Goal: Information Seeking & Learning: Learn about a topic

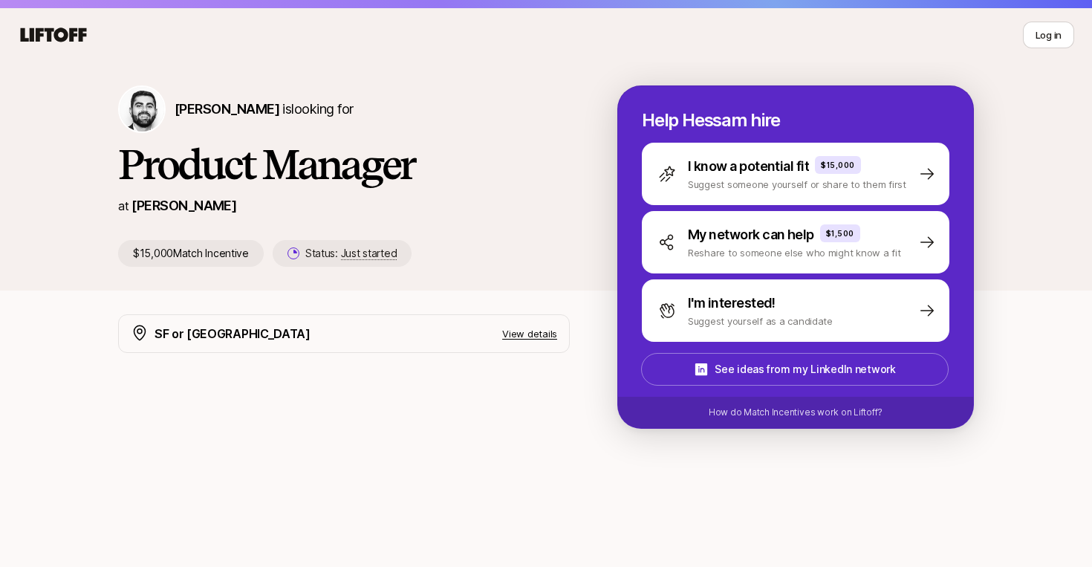
scroll to position [28, 0]
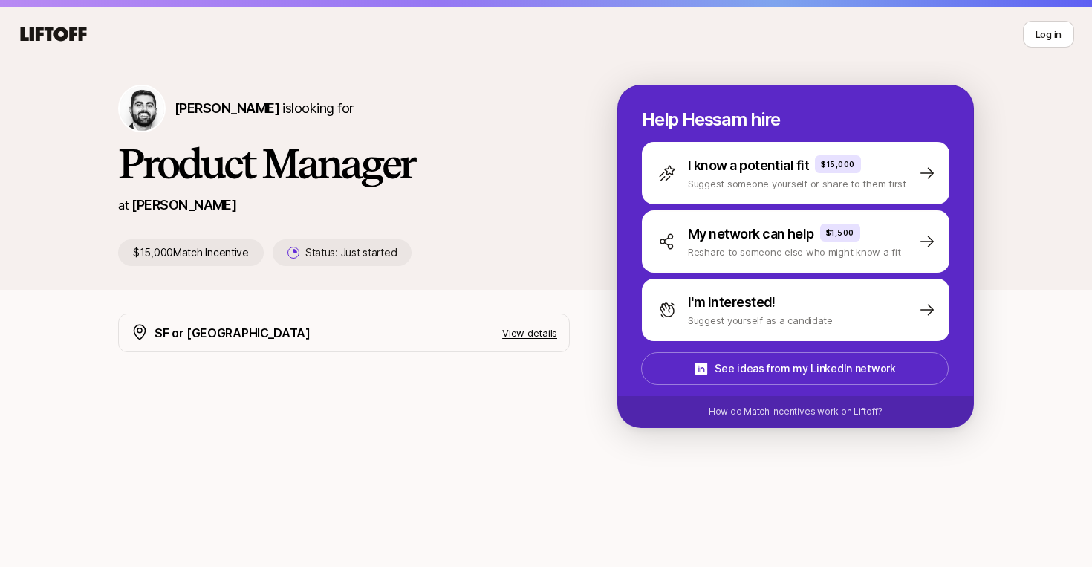
click at [163, 255] on p "$15,000 Match Incentive" at bounding box center [191, 252] width 146 height 27
click at [497, 150] on h1 "Product Manager" at bounding box center [343, 163] width 451 height 45
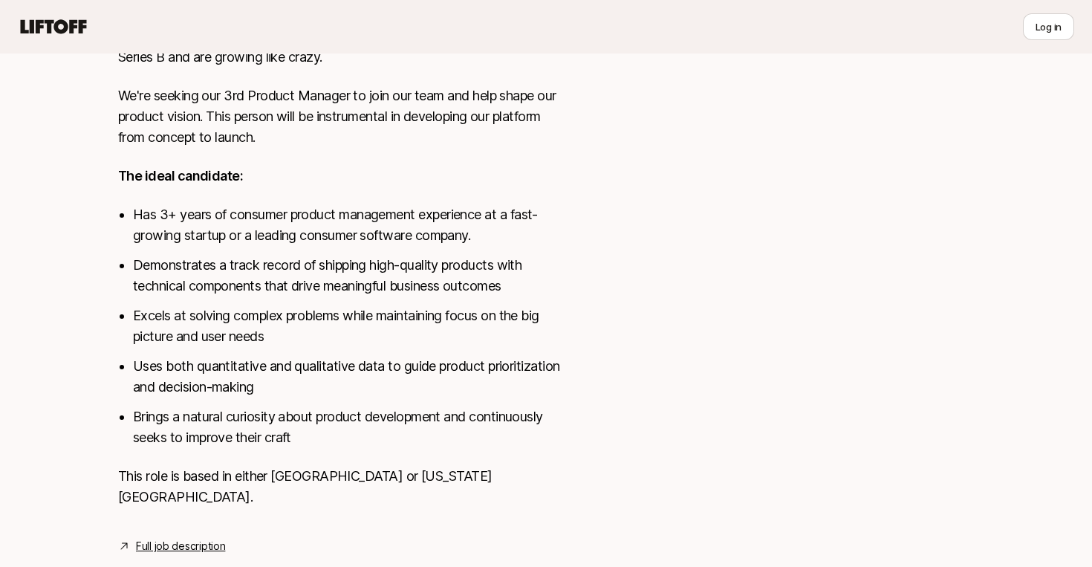
scroll to position [695, 0]
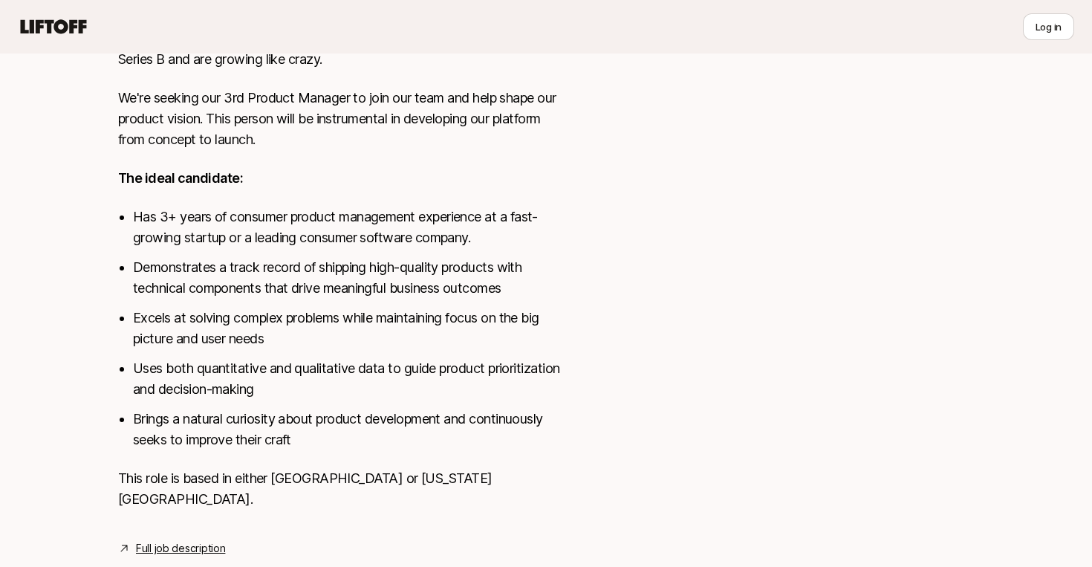
click at [209, 215] on li "Has 3+ years of consumer product management experience at a fast-growing startu…" at bounding box center [351, 227] width 437 height 42
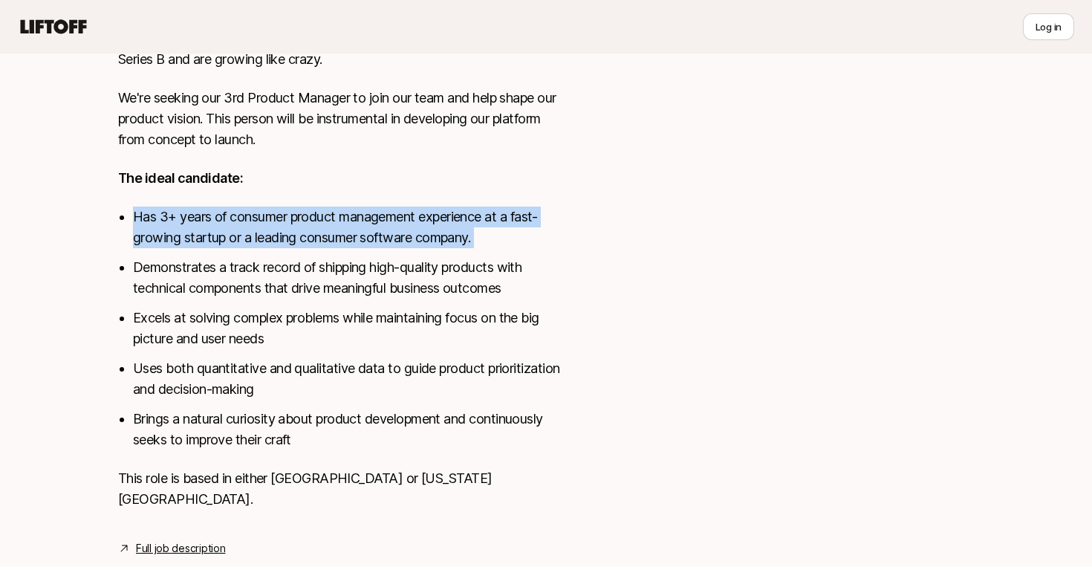
click at [209, 215] on li "Has 3+ years of consumer product management experience at a fast-growing startu…" at bounding box center [351, 227] width 437 height 42
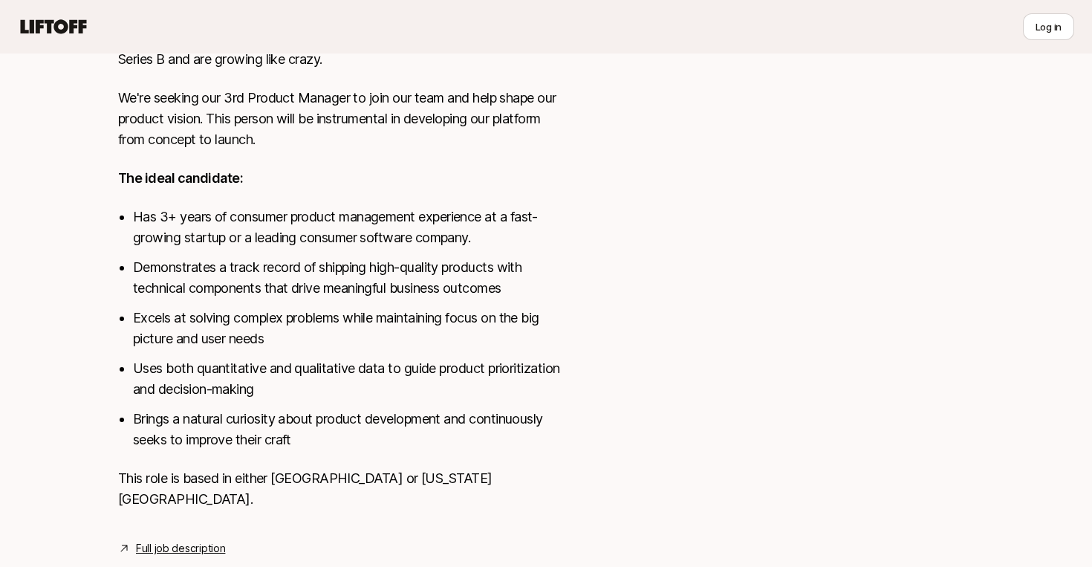
click at [212, 270] on li "Demonstrates a track record of shipping high-quality products with technical co…" at bounding box center [351, 278] width 437 height 42
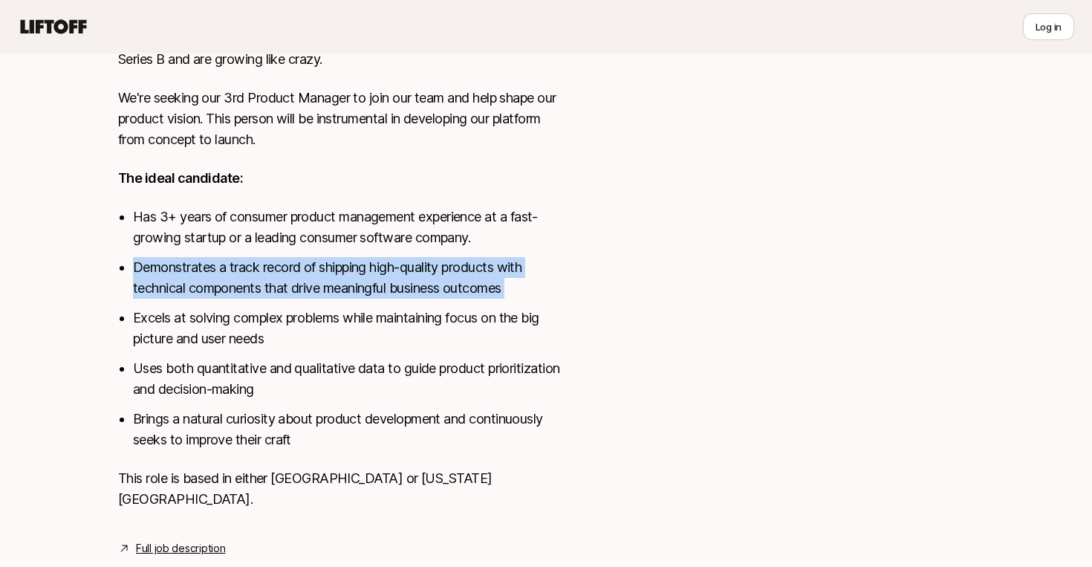
click at [212, 270] on li "Demonstrates a track record of shipping high-quality products with technical co…" at bounding box center [351, 278] width 437 height 42
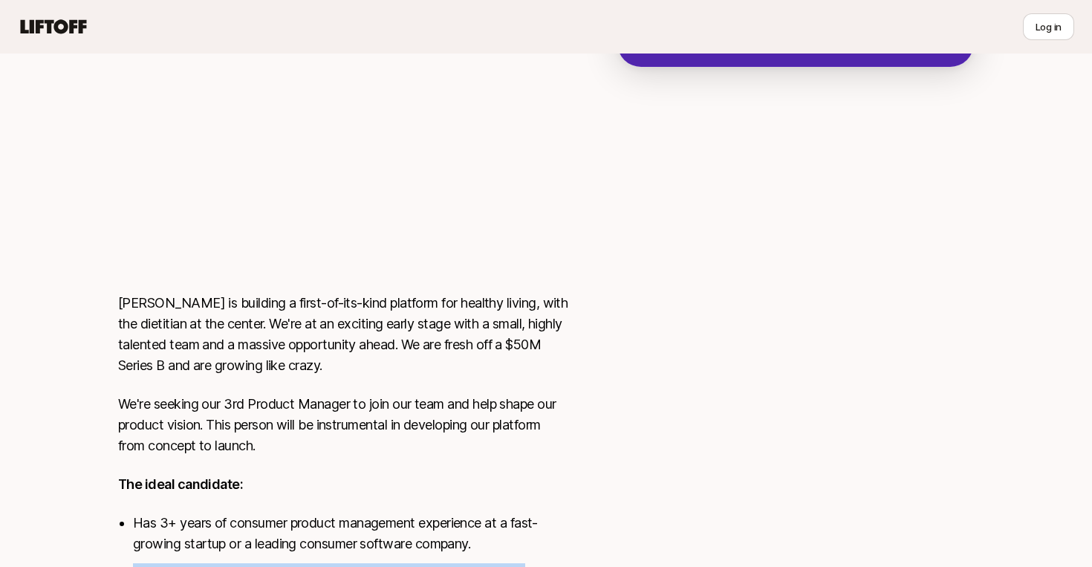
scroll to position [0, 0]
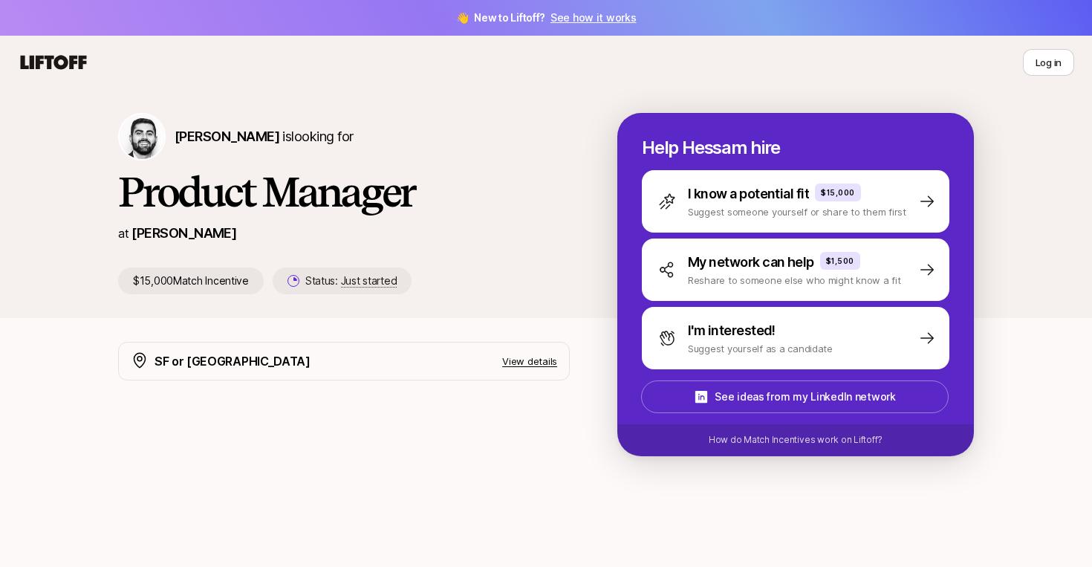
click at [530, 357] on p "View details" at bounding box center [529, 360] width 55 height 15
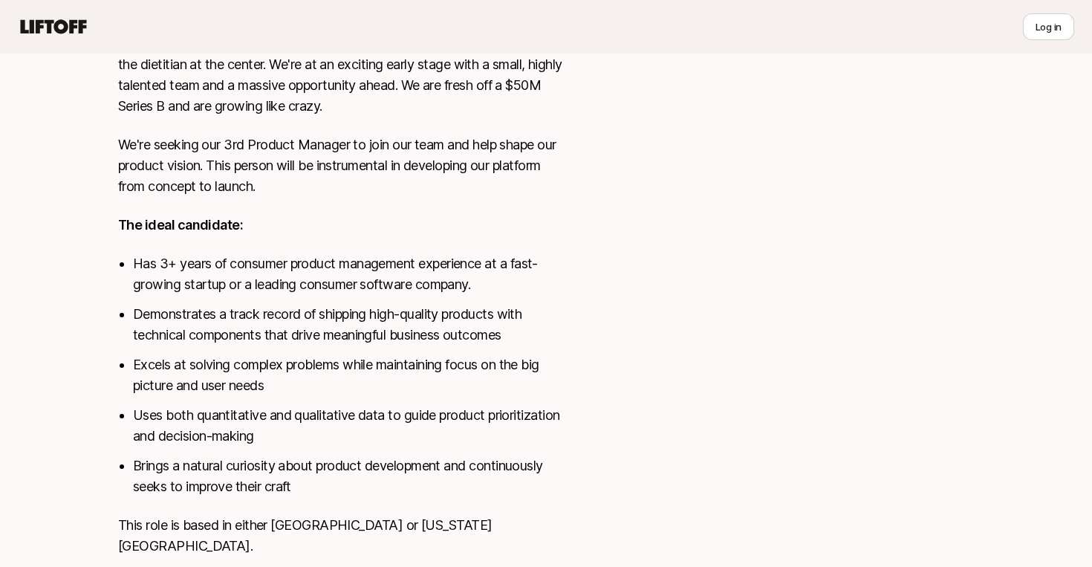
scroll to position [736, 0]
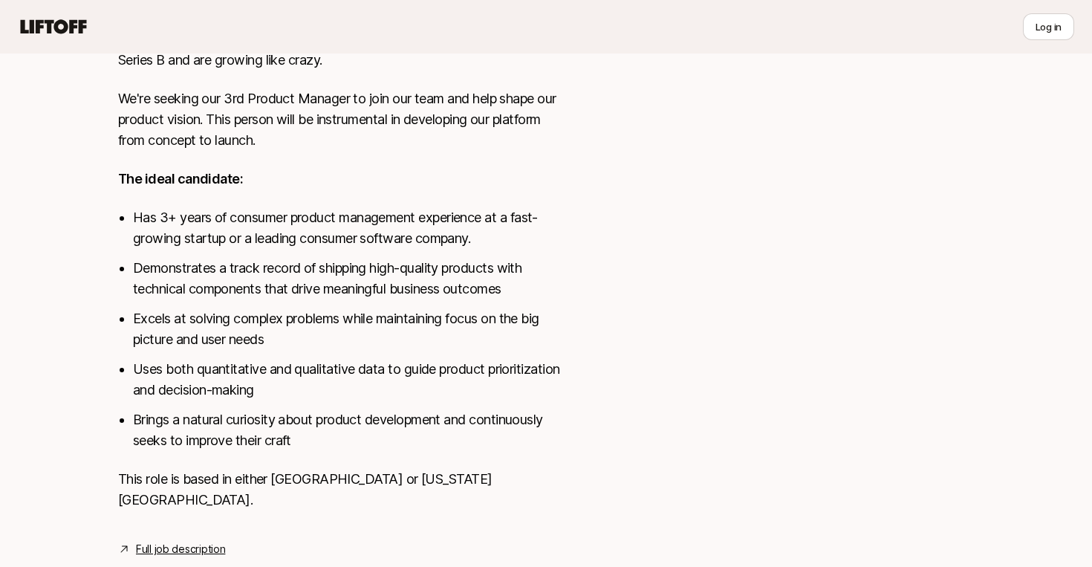
click at [179, 540] on link "Full job description" at bounding box center [180, 549] width 89 height 18
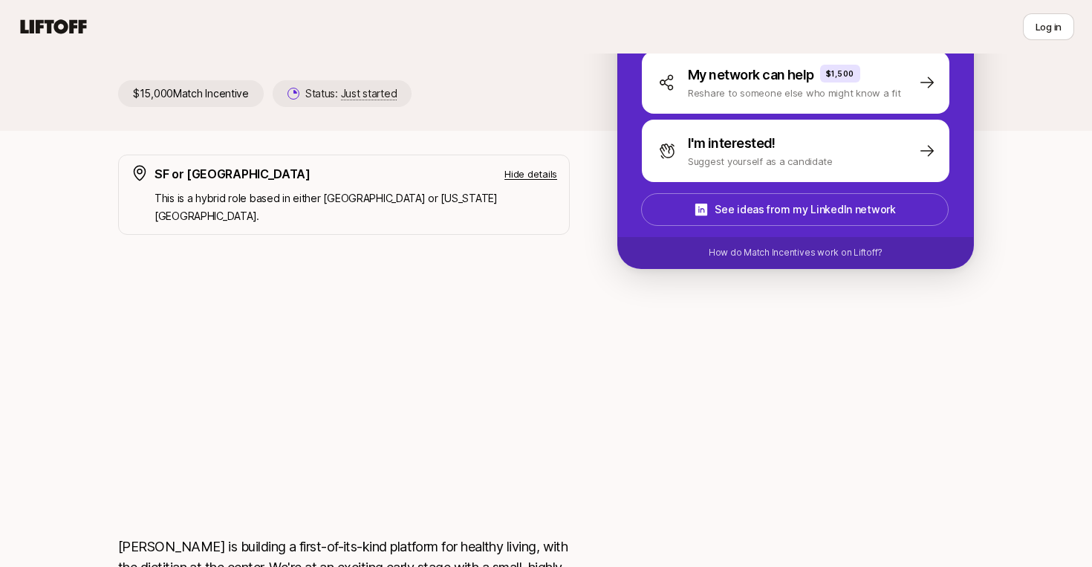
scroll to position [198, 0]
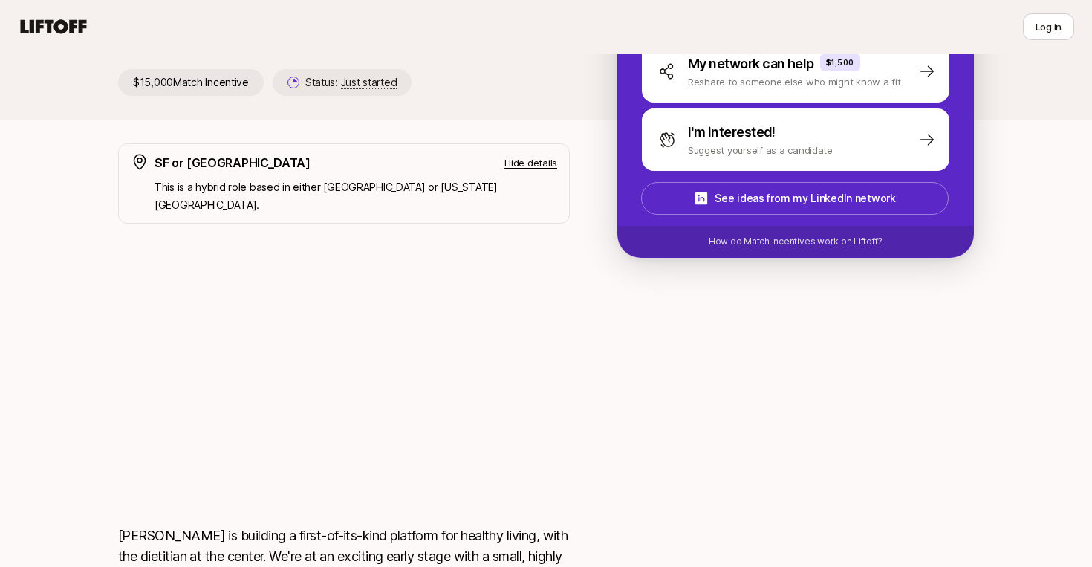
click at [76, 22] on icon at bounding box center [54, 26] width 66 height 14
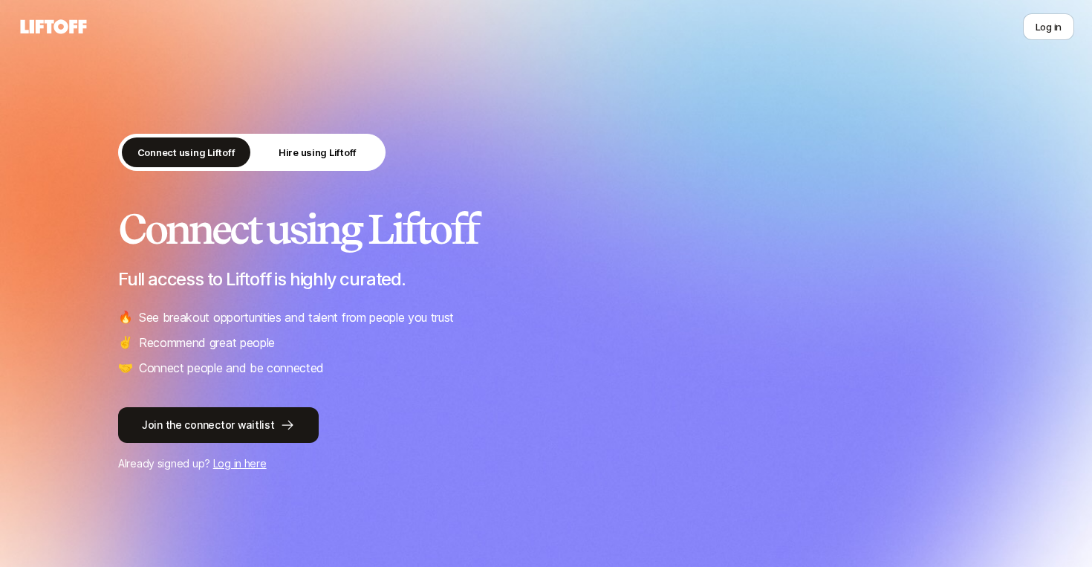
click at [67, 16] on icon at bounding box center [53, 26] width 71 height 21
click at [322, 155] on p "Hire using Liftoff" at bounding box center [317, 152] width 78 height 15
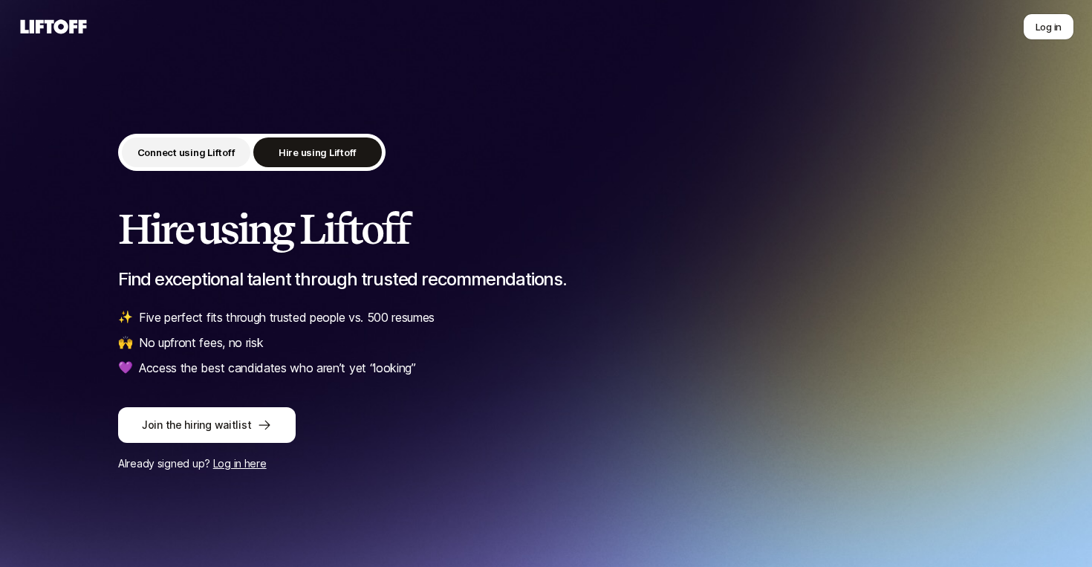
click at [182, 147] on p "Connect using Liftoff" at bounding box center [186, 152] width 98 height 15
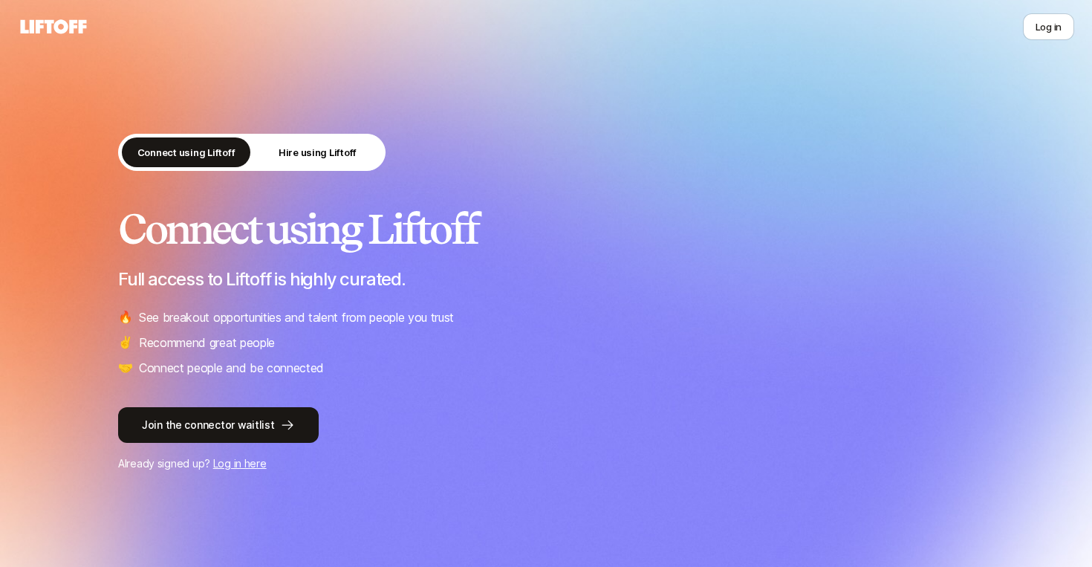
scroll to position [234, 0]
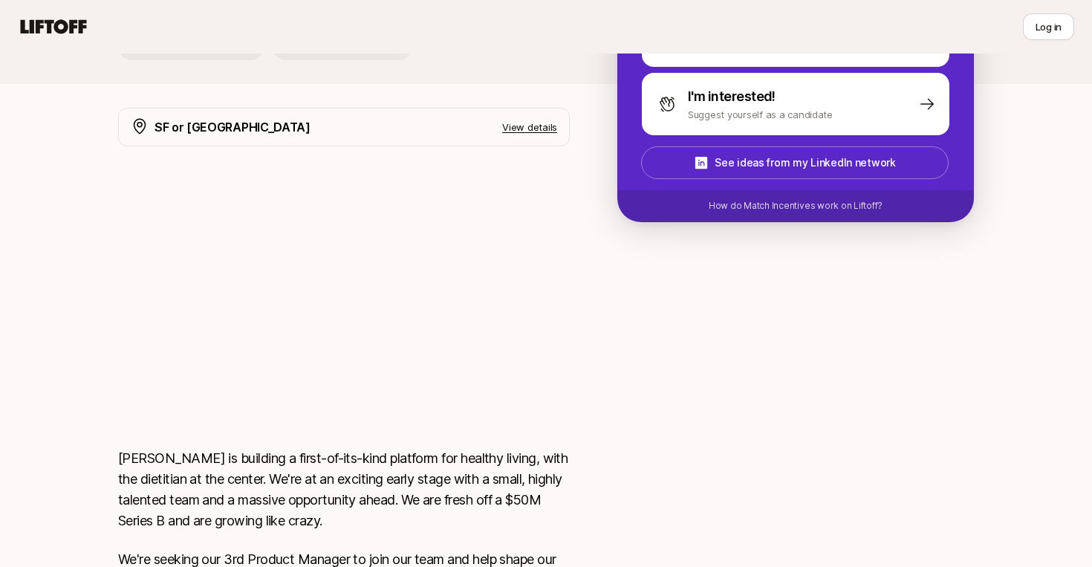
click at [729, 356] on div at bounding box center [795, 554] width 356 height 893
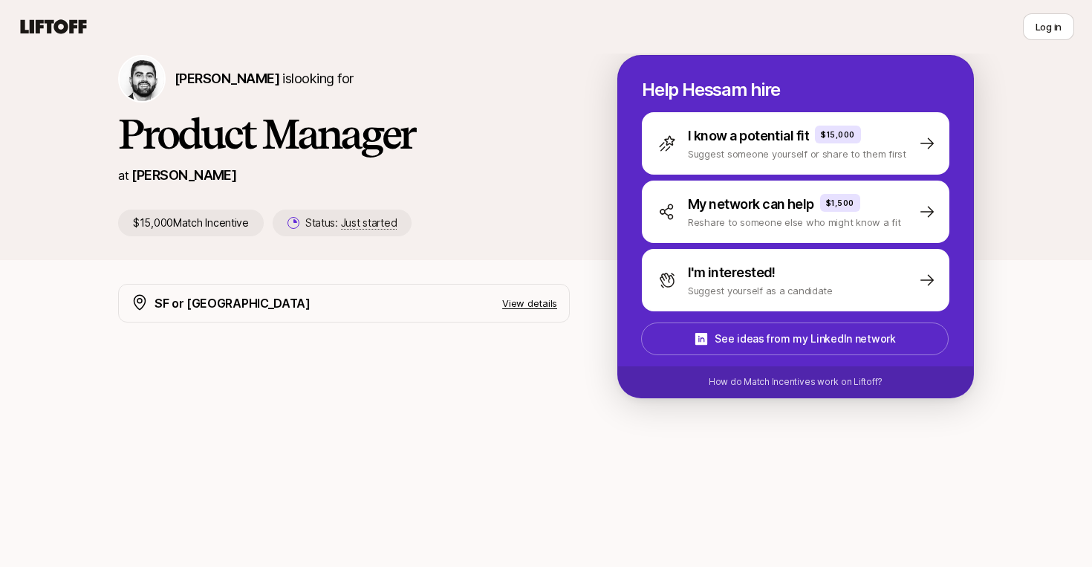
scroll to position [0, 0]
